Goal: Information Seeking & Learning: Learn about a topic

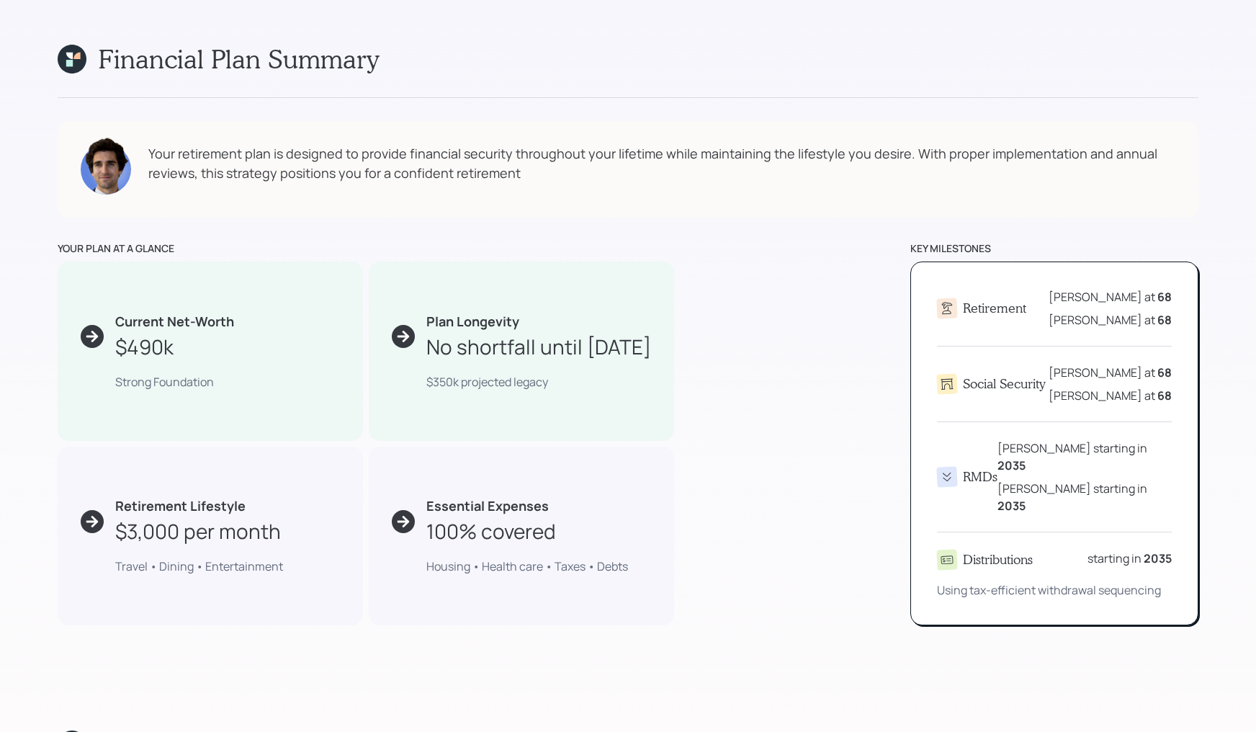
click at [731, 318] on div "your plan at a glance Current Net-Worth $490k Strong Foundation Plan Longevity …" at bounding box center [628, 433] width 1141 height 385
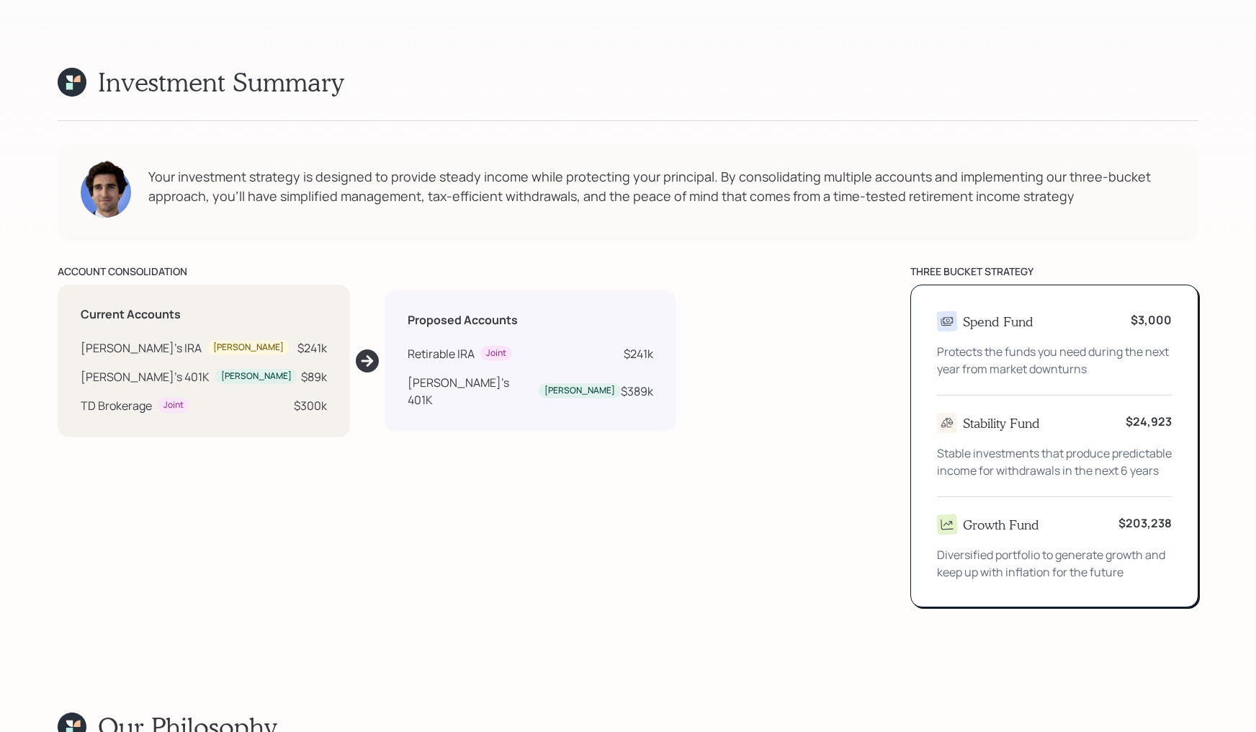
scroll to position [831, 0]
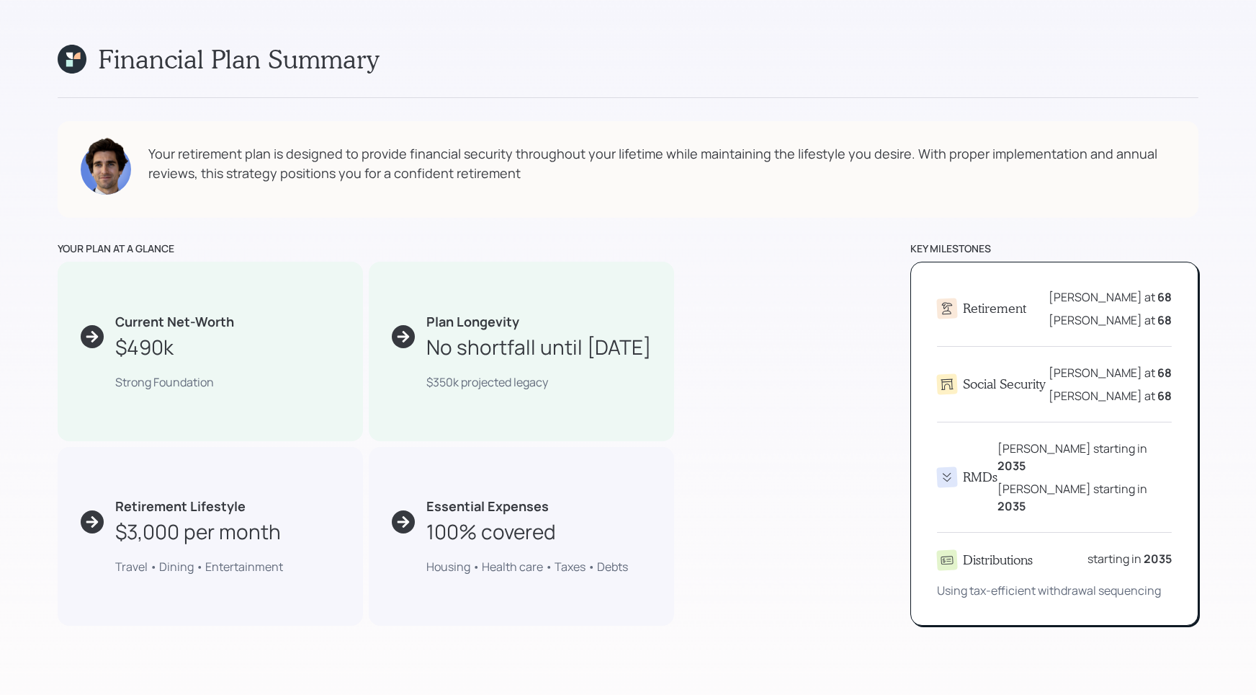
click at [616, 223] on div "Financial Plan Summary client coclient Your retirement plan is designed to prov…" at bounding box center [628, 334] width 1141 height 582
click at [1123, 300] on div "Mike at 68" at bounding box center [1110, 296] width 123 height 17
click at [609, 228] on div "Financial Plan Summary client coclient Your retirement plan is designed to prov…" at bounding box center [628, 334] width 1141 height 582
click at [397, 202] on div "Your retirement plan is designed to provide financial security throughout your …" at bounding box center [628, 169] width 1141 height 97
click at [1019, 439] on div "RMDs Mike starting in 2035 Karen starting in 2035" at bounding box center [1054, 476] width 235 height 75
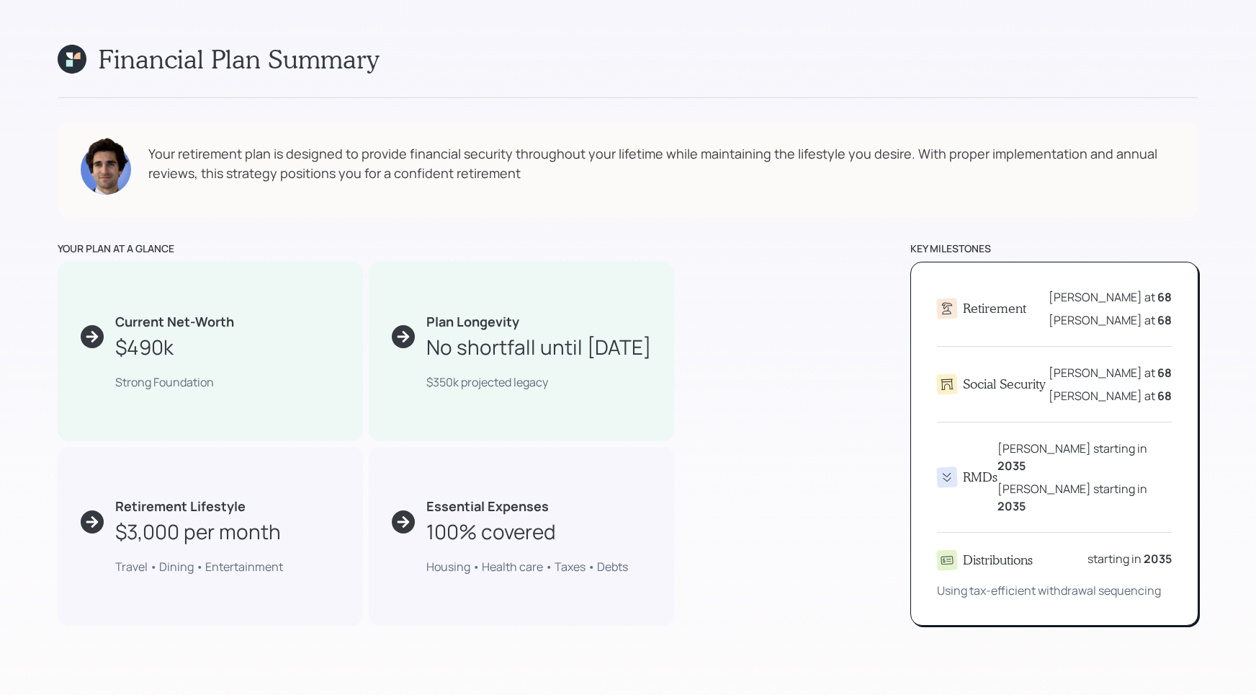
click at [458, 290] on div "Plan Longevity No shortfall until 2057 $350k projected legacy" at bounding box center [521, 351] width 305 height 179
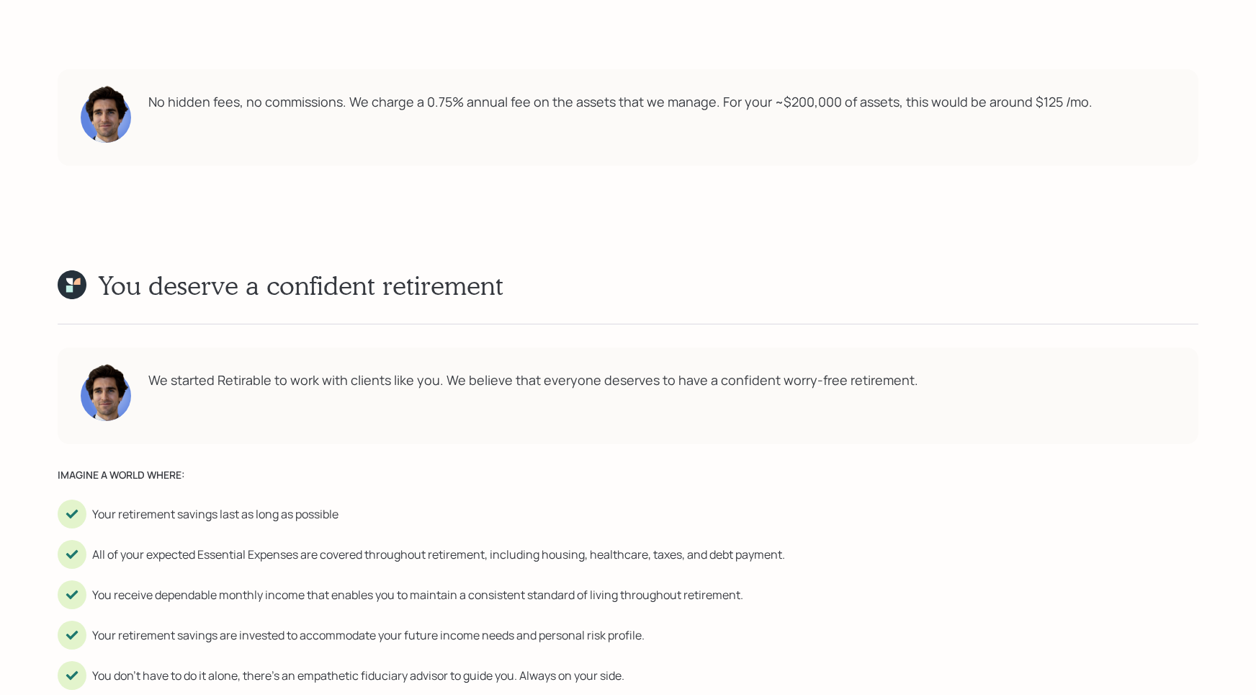
click at [513, 532] on div "IMAGINE A WORLD WHERE: Your retirement savings last as long as possible All of …" at bounding box center [422, 578] width 728 height 223
